Goal: Check status

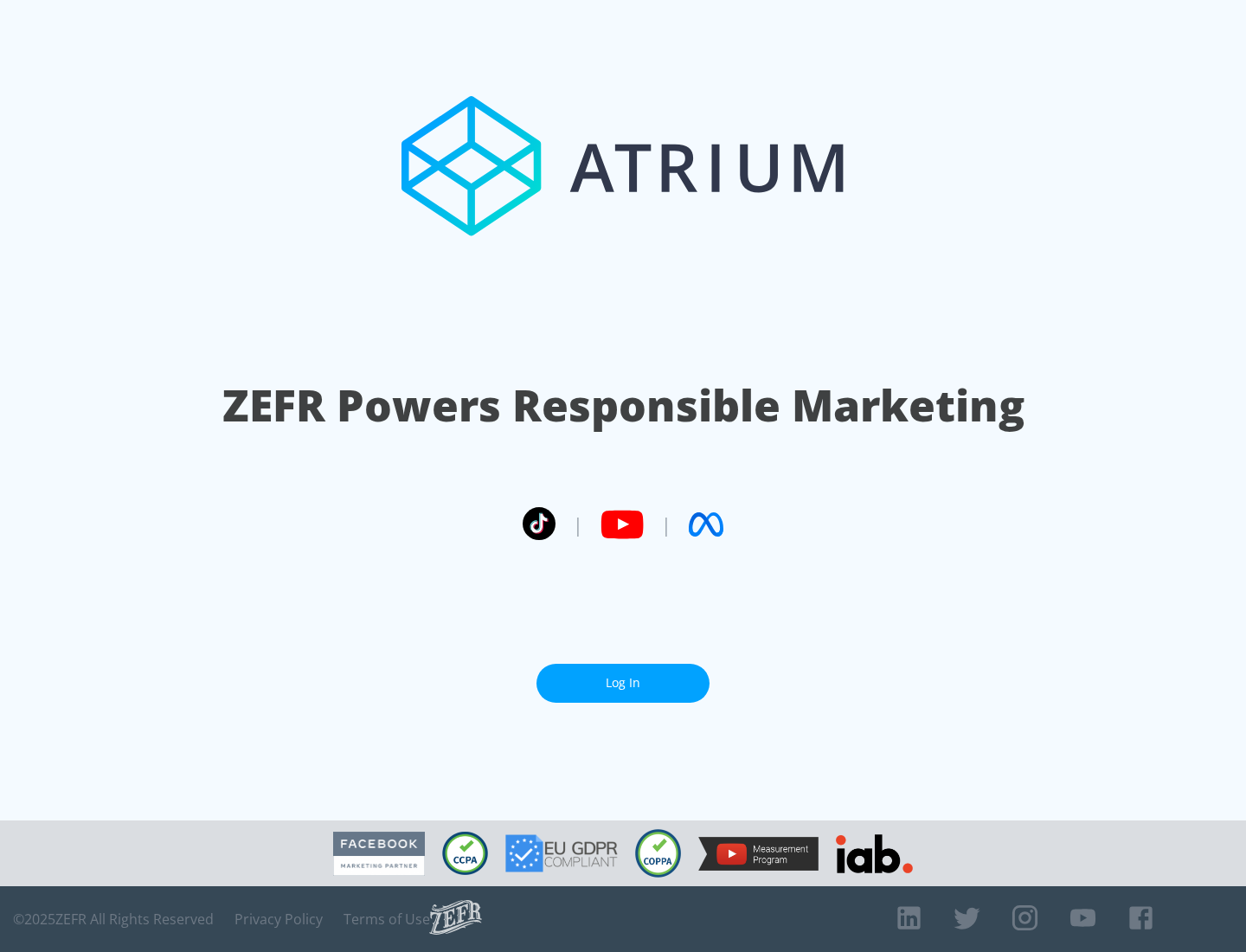
click at [623, 682] on link "Log In" at bounding box center [622, 682] width 173 height 39
